Goal: Find specific page/section: Find specific page/section

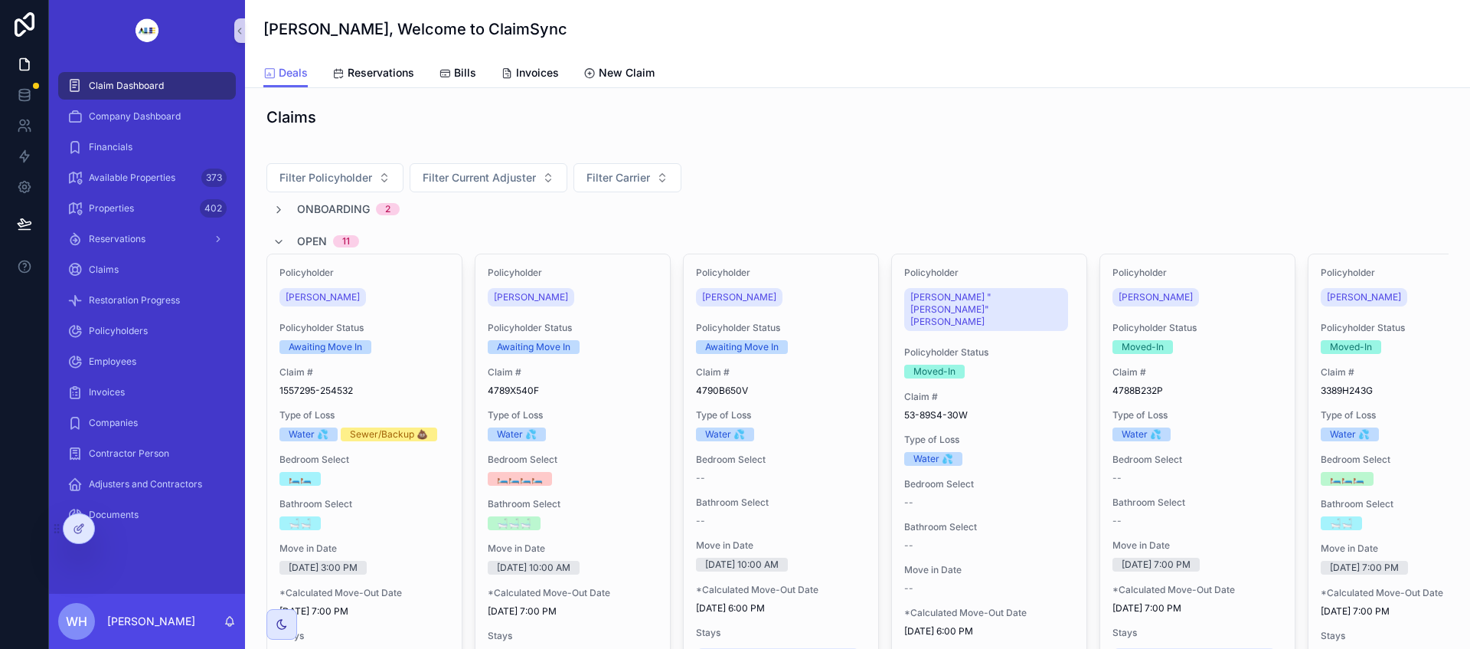
click at [0, 0] on div at bounding box center [0, 0] width 0 height 0
click at [125, 529] on div "Documents" at bounding box center [147, 514] width 196 height 31
click at [0, 0] on icon at bounding box center [0, 0] width 0 height 0
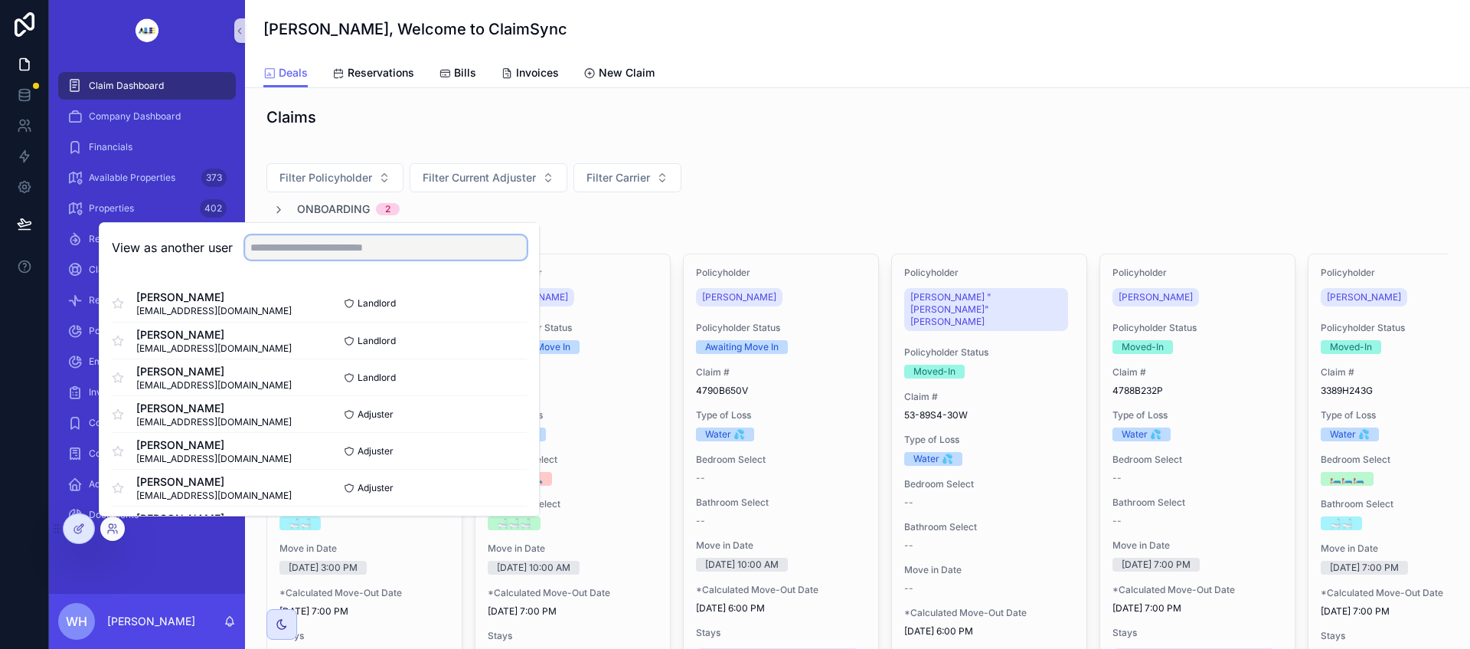
click at [357, 247] on input "text" at bounding box center [386, 247] width 282 height 25
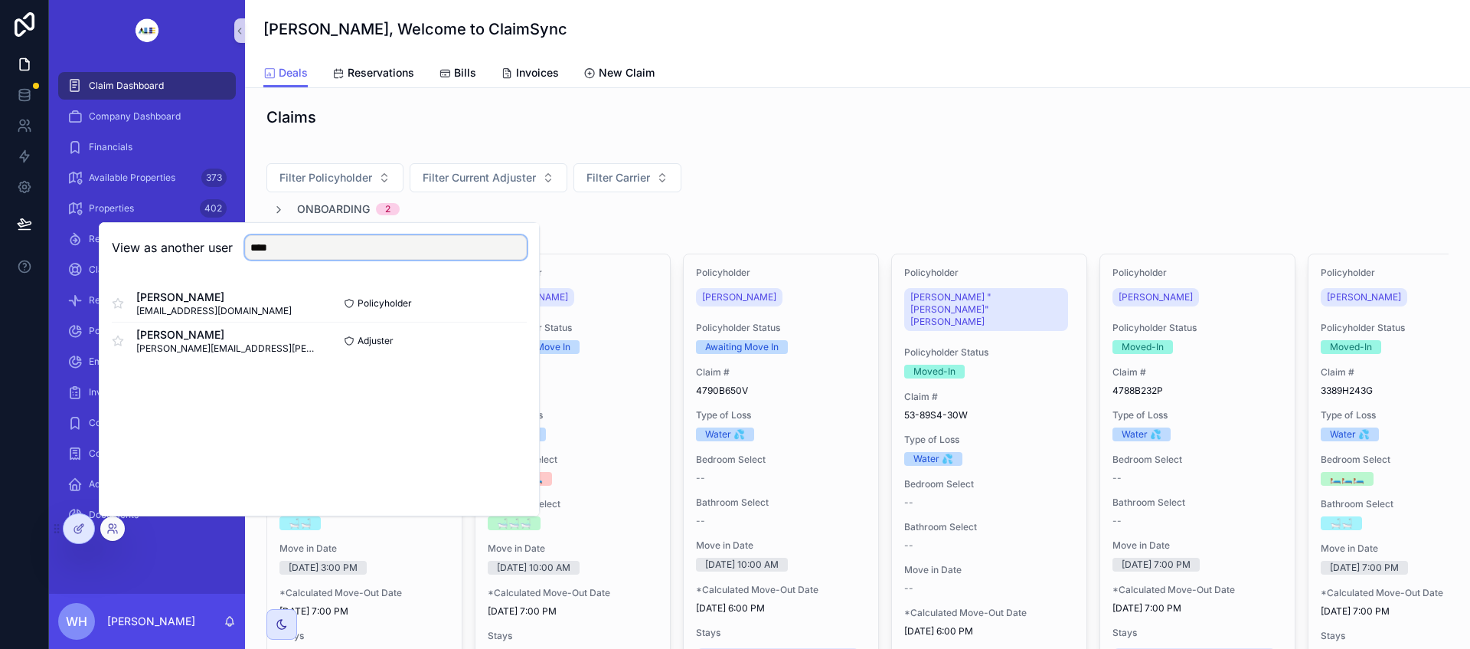
type input "****"
click at [0, 0] on button "Select" at bounding box center [0, 0] width 0 height 0
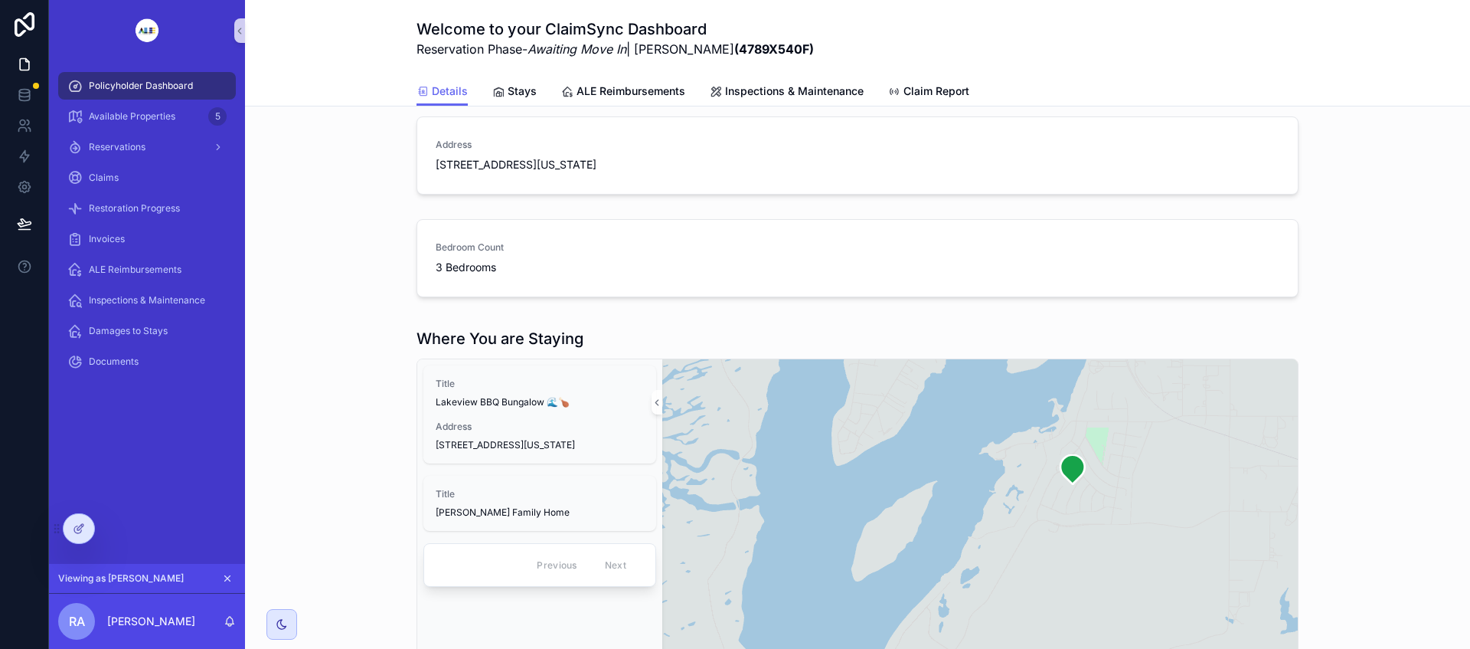
scroll to position [191, 0]
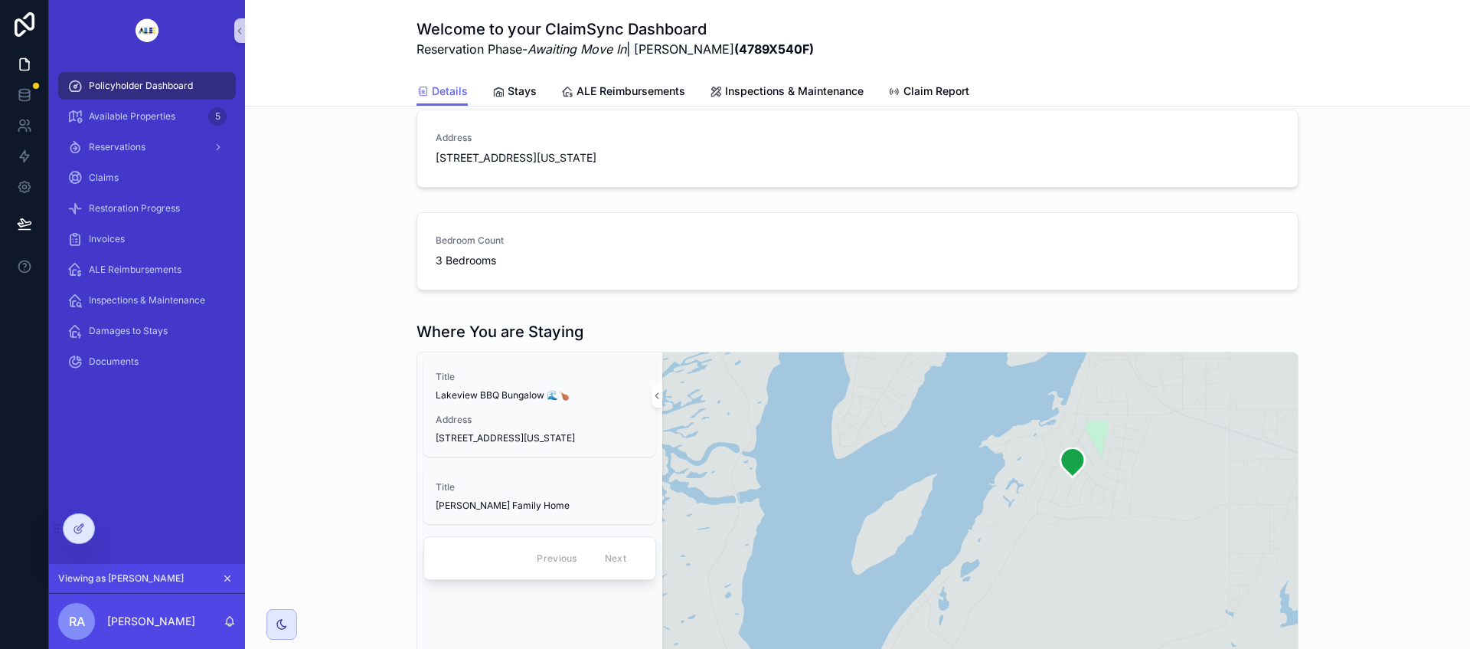
click at [610, 165] on span "7715 Dune Lake Road Southeast, Moses Lake, Washington, 98837, United States" at bounding box center [535, 157] width 198 height 15
click at [81, 539] on div at bounding box center [79, 528] width 31 height 29
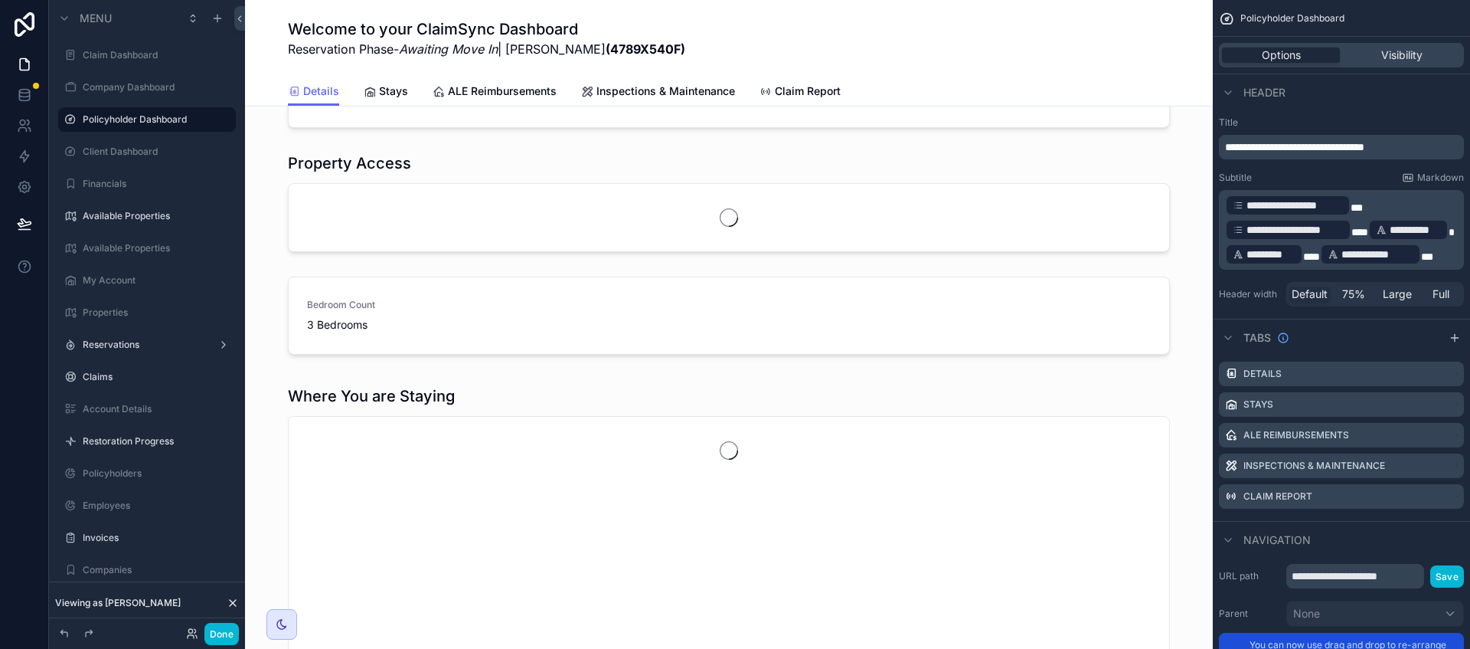
scroll to position [0, 0]
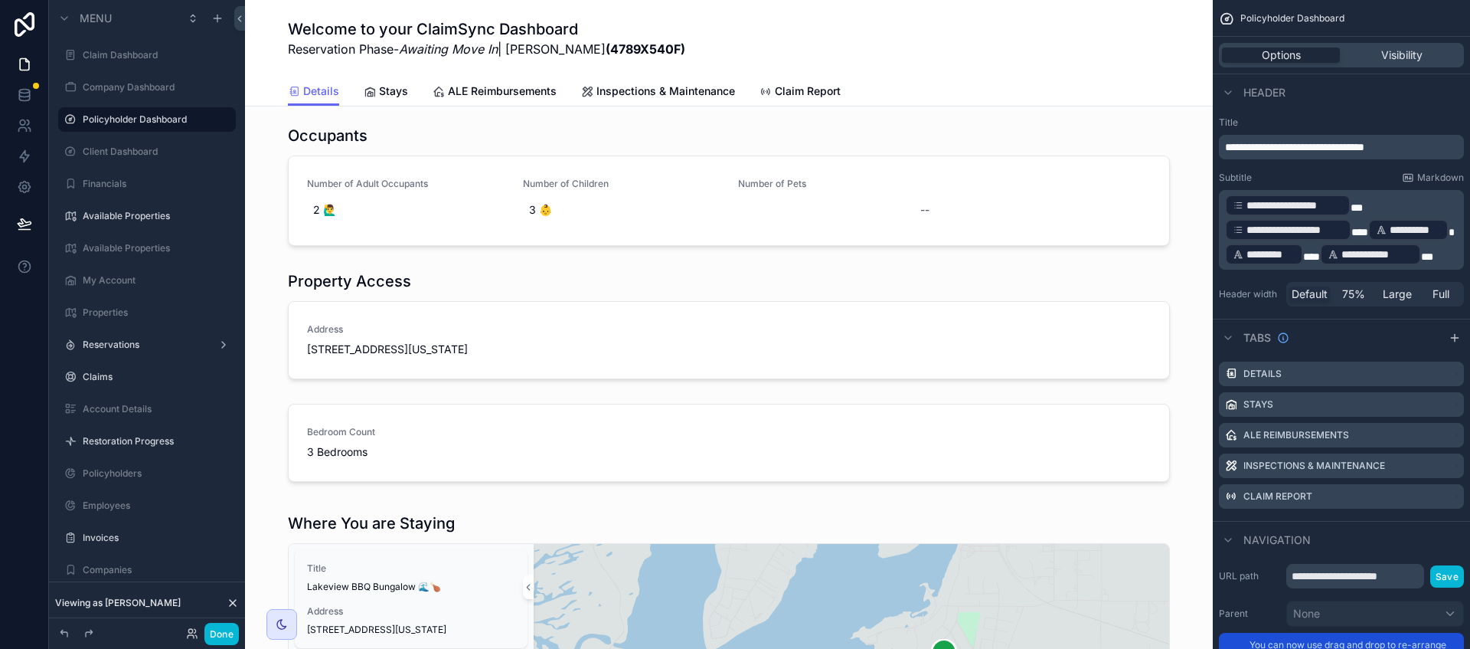
click at [932, 309] on div "scrollable content" at bounding box center [728, 324] width 943 height 121
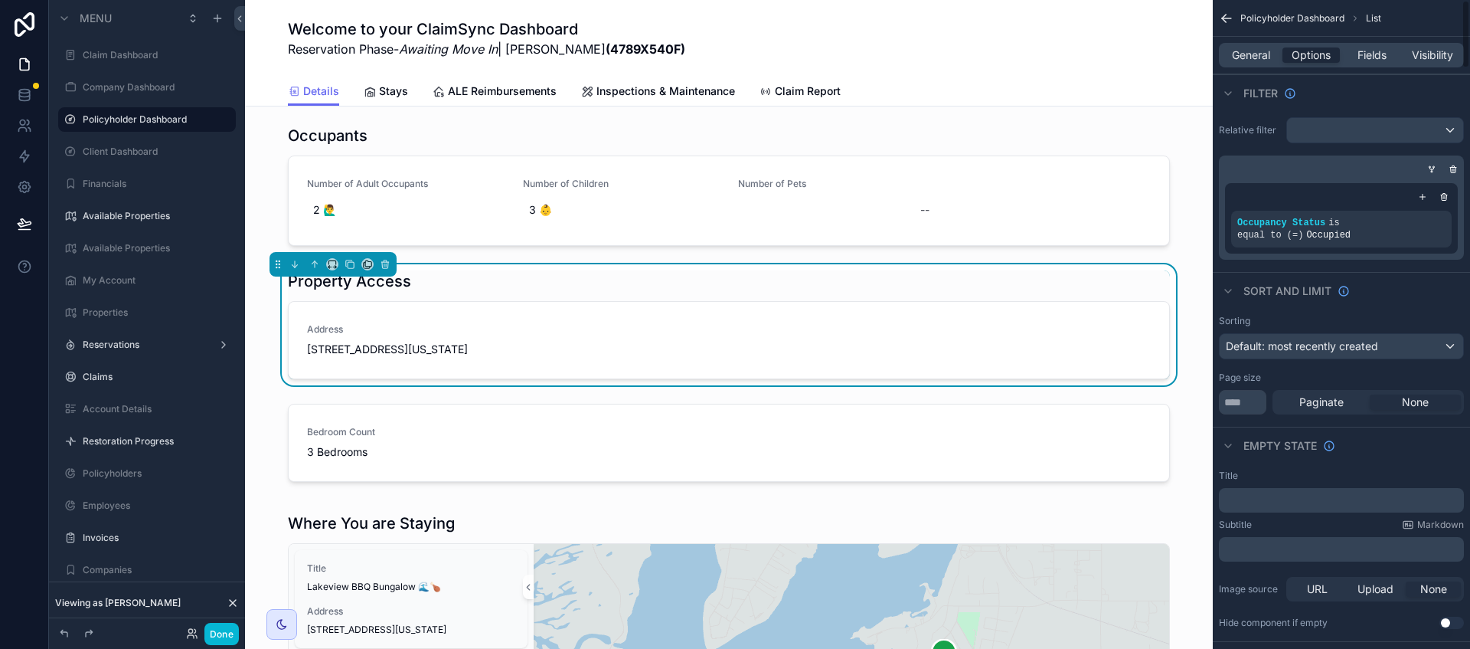
click at [1380, 54] on span "Fields" at bounding box center [1372, 54] width 29 height 15
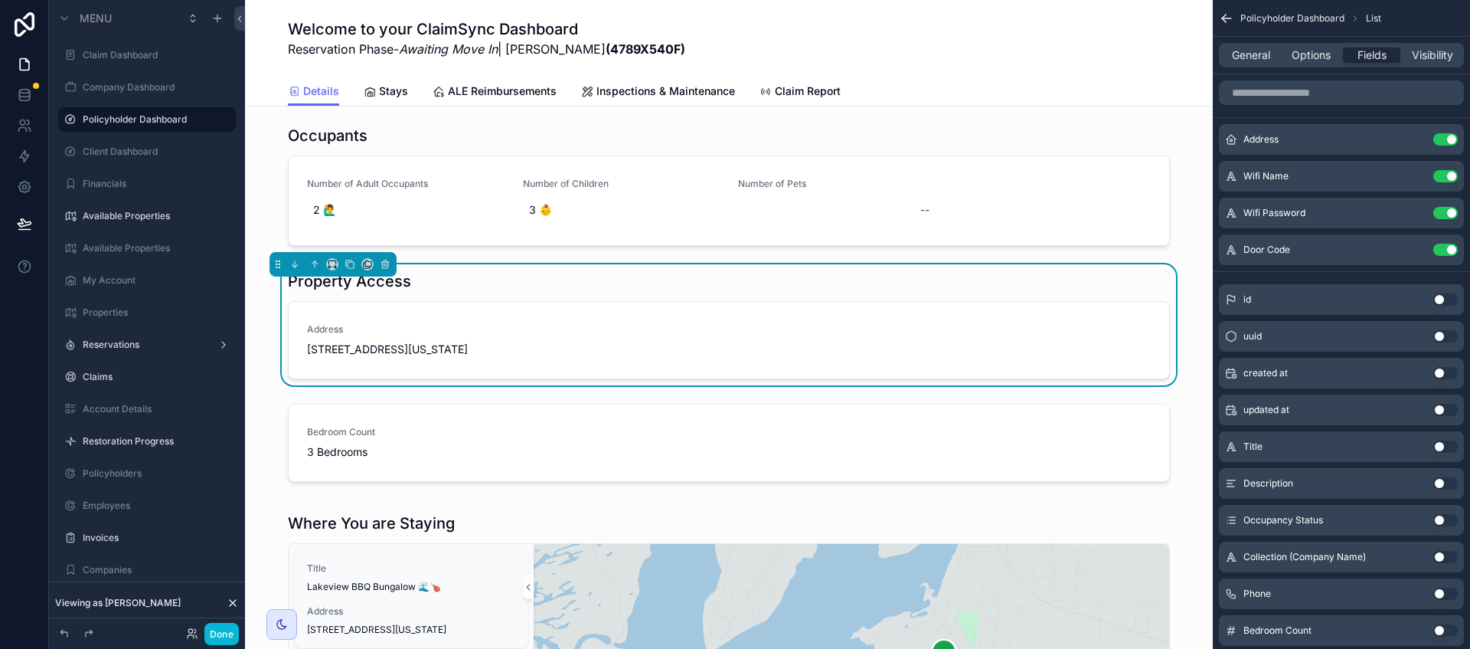
click at [0, 0] on icon "scrollable content" at bounding box center [0, 0] width 0 height 0
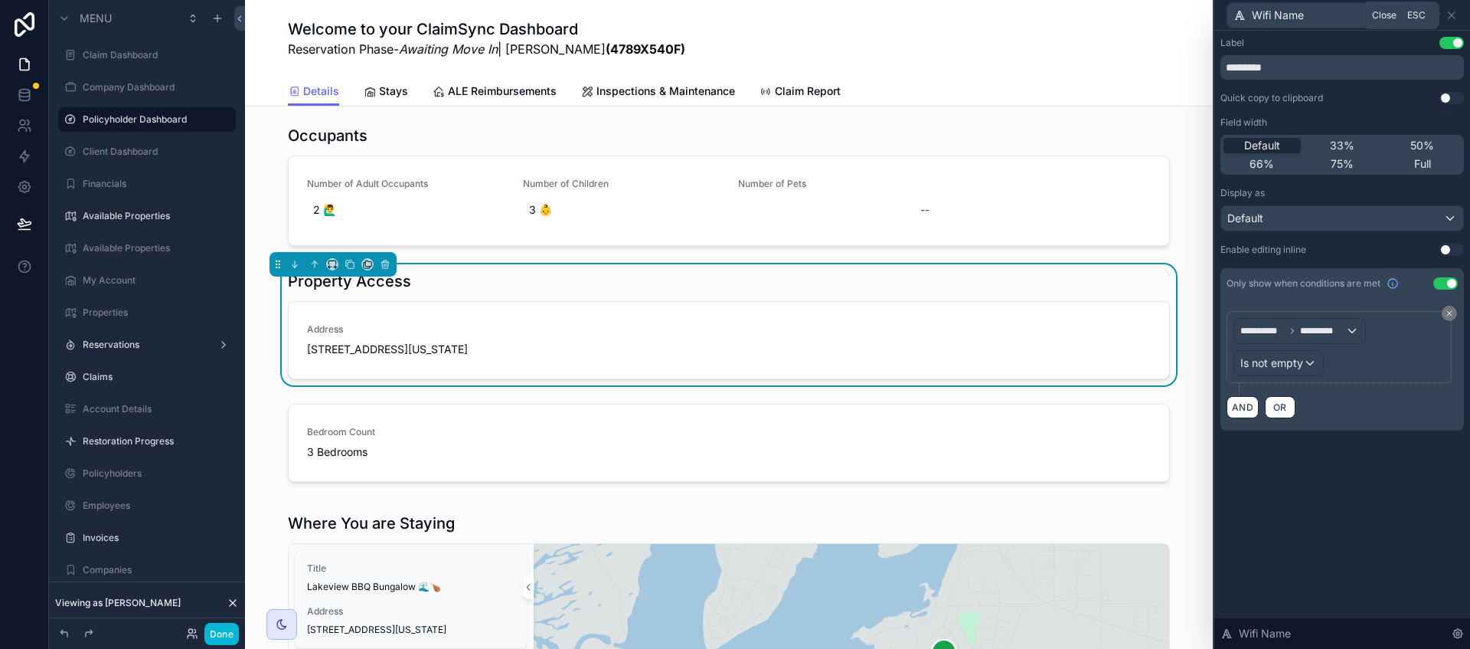
click at [1456, 14] on icon at bounding box center [1452, 15] width 12 height 12
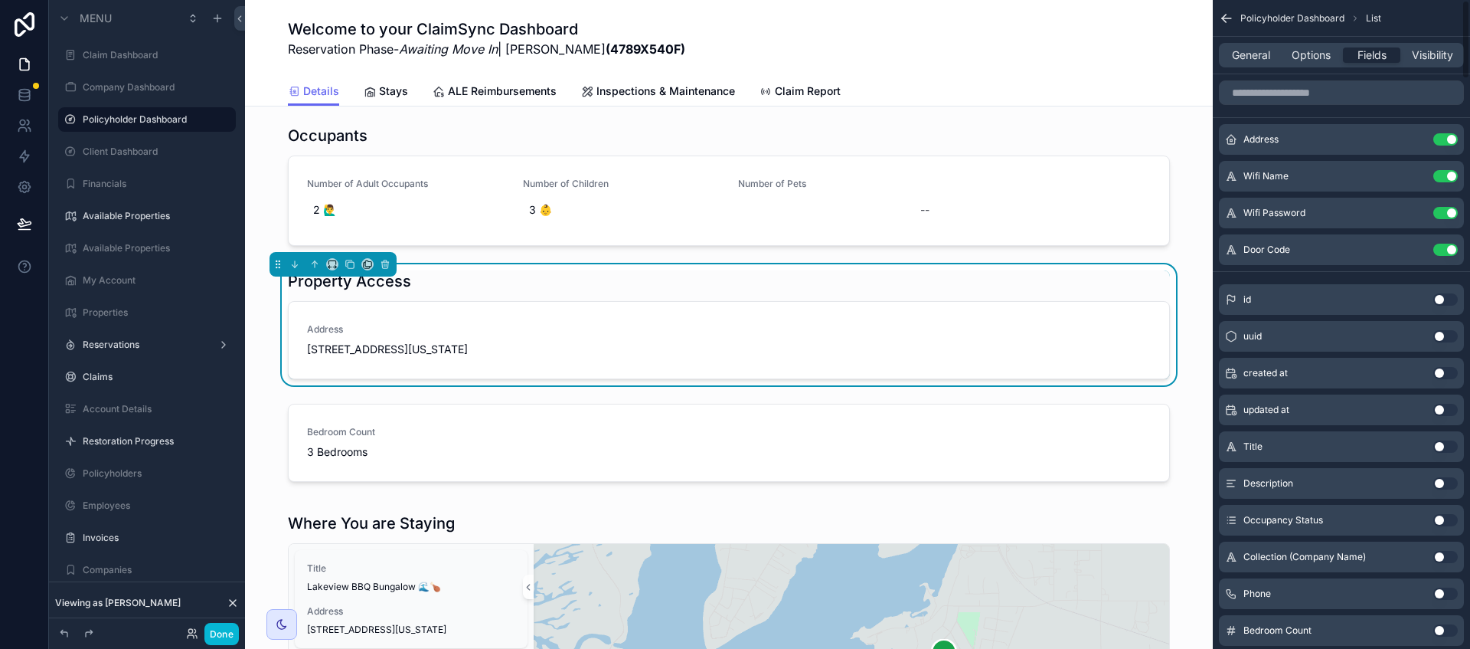
click at [1242, 51] on span "General" at bounding box center [1251, 54] width 38 height 15
